Goal: Communication & Community: Answer question/provide support

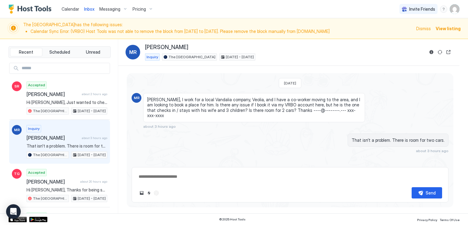
click at [68, 136] on span "[PERSON_NAME]" at bounding box center [52, 138] width 53 height 6
click at [169, 7] on div "Calendar Inbox Messaging Pricing Invite Friends RM" at bounding box center [234, 9] width 468 height 18
click at [231, 10] on div "Calendar Inbox Messaging Pricing Invite Friends RM" at bounding box center [234, 9] width 468 height 18
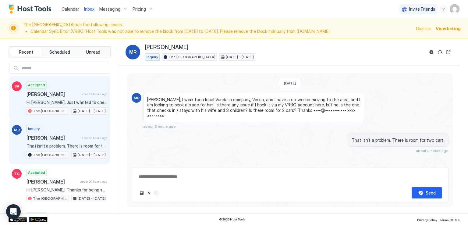
click at [61, 96] on span "[PERSON_NAME]" at bounding box center [52, 94] width 53 height 6
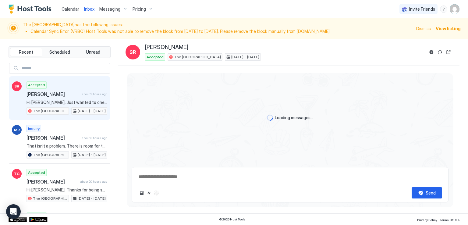
scroll to position [490, 0]
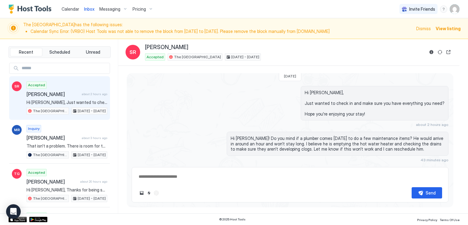
click at [262, 9] on div "Calendar Inbox Messaging Pricing Invite Friends RM" at bounding box center [234, 9] width 468 height 18
click at [208, 5] on div "Calendar Inbox Messaging Pricing Invite Friends RM" at bounding box center [234, 9] width 468 height 18
click at [212, 2] on div "Calendar Inbox Messaging Pricing Invite Friends RM" at bounding box center [234, 9] width 468 height 18
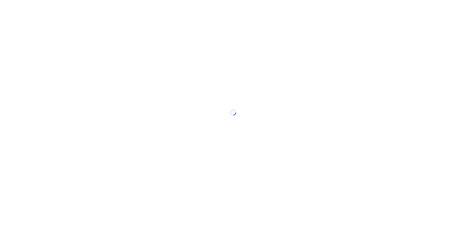
drag, startPoint x: 0, startPoint y: 0, endPoint x: 260, endPoint y: 11, distance: 259.9
click at [260, 11] on div at bounding box center [234, 112] width 468 height 225
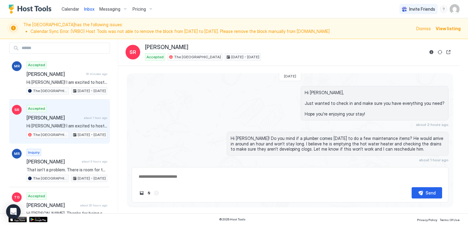
scroll to position [30, 0]
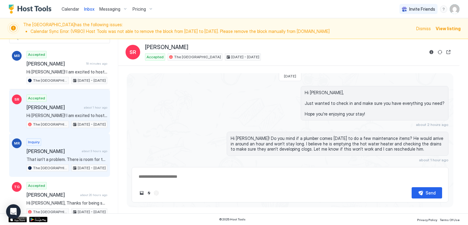
click at [61, 148] on span "[PERSON_NAME]" at bounding box center [52, 151] width 53 height 6
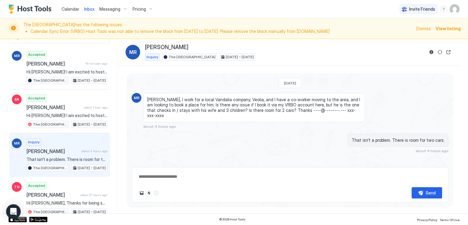
type textarea "*"
